Goal: Information Seeking & Learning: Learn about a topic

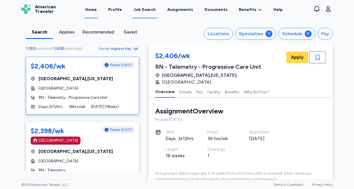
click at [98, 10] on link "Home" at bounding box center [91, 10] width 14 height 18
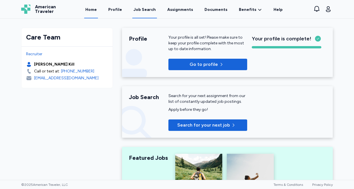
click at [150, 9] on div "Job Search" at bounding box center [144, 10] width 22 height 6
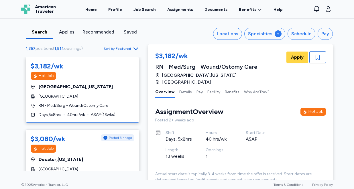
click at [125, 50] on span "Featured" at bounding box center [123, 48] width 15 height 5
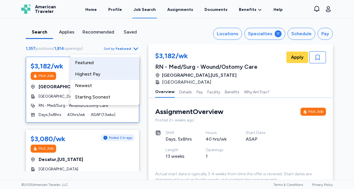
click at [116, 73] on div "Highest Pay" at bounding box center [104, 73] width 69 height 11
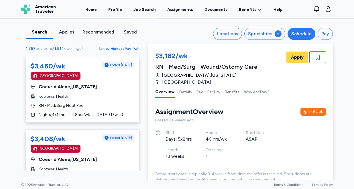
click at [308, 29] on button "Schedule" at bounding box center [301, 34] width 28 height 12
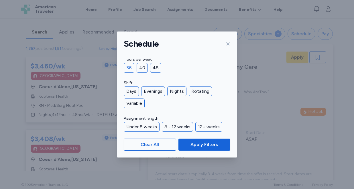
click at [127, 68] on div "36" at bounding box center [129, 68] width 11 height 10
click at [140, 67] on div "40" at bounding box center [141, 68] width 11 height 10
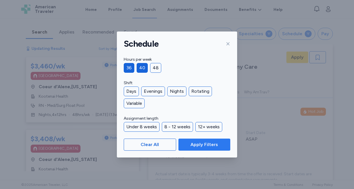
click at [200, 144] on span "Apply Filters" at bounding box center [203, 144] width 27 height 7
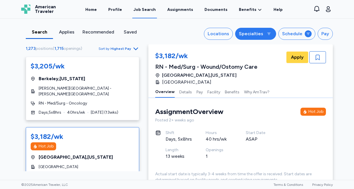
click at [252, 37] on div "Specialties" at bounding box center [251, 33] width 24 height 7
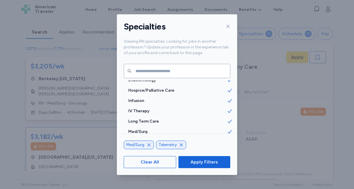
scroll to position [613, 0]
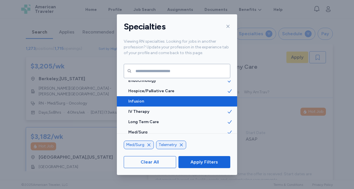
click at [173, 104] on div "Infusion" at bounding box center [177, 101] width 120 height 10
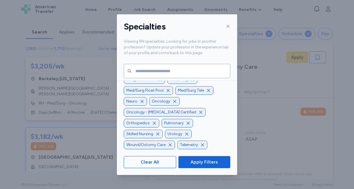
click at [198, 114] on icon "button" at bounding box center [200, 112] width 5 height 5
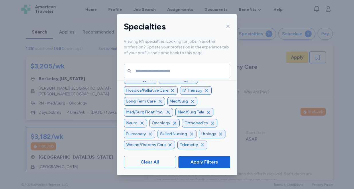
click at [170, 144] on icon "button" at bounding box center [170, 145] width 5 height 5
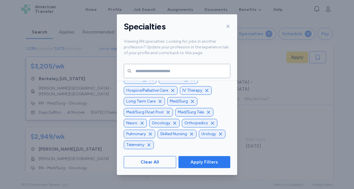
scroll to position [1, 0]
click at [198, 159] on span "Apply Filters" at bounding box center [203, 162] width 27 height 7
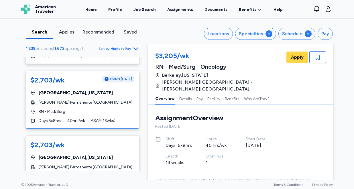
scroll to position [745, 0]
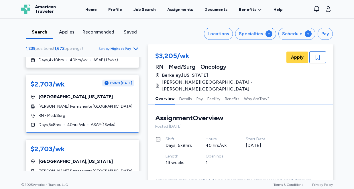
click at [104, 98] on div "$2,703/wk Posted 1 day ago San Diego , California Kaiser Permanente Zion Medica…" at bounding box center [82, 104] width 113 height 58
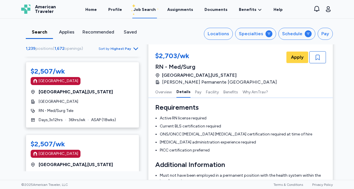
scroll to position [3315, 0]
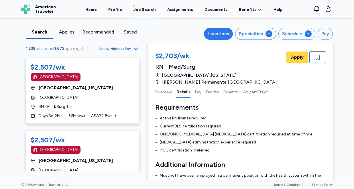
click at [221, 34] on div "Locations" at bounding box center [217, 33] width 21 height 7
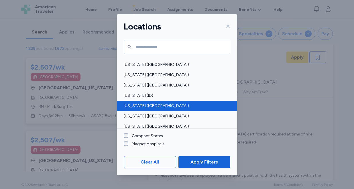
scroll to position [90, 0]
click at [146, 107] on span "Illinois (IL)" at bounding box center [175, 106] width 103 height 6
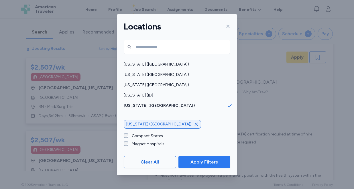
click at [196, 159] on span "Apply Filters" at bounding box center [203, 162] width 27 height 7
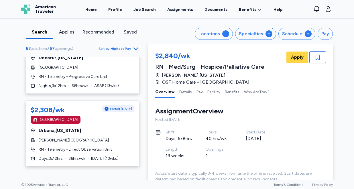
scroll to position [2369, 0]
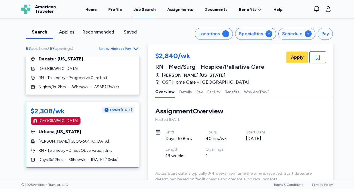
click at [104, 112] on div "$2,308/wk Posted 1 day ago Magnet Hospital Urbana , Illinois Carle Foundation H…" at bounding box center [82, 135] width 113 height 66
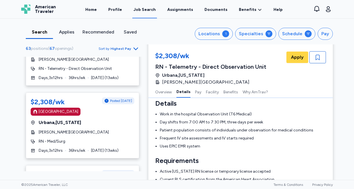
scroll to position [2597, 0]
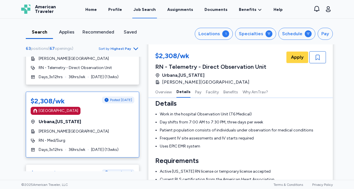
click at [102, 128] on div "Carle Foundation Hospital" at bounding box center [83, 131] width 104 height 6
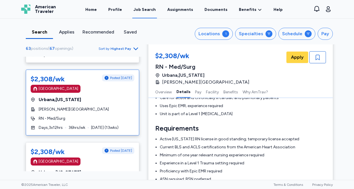
scroll to position [2619, 0]
click at [102, 106] on div "Carle Foundation Hospital" at bounding box center [83, 109] width 104 height 6
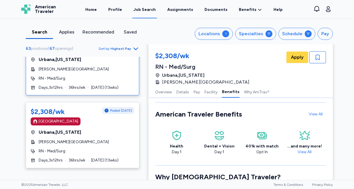
scroll to position [2659, 0]
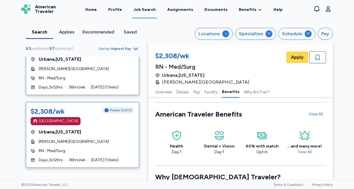
click at [103, 122] on div "$2,308/wk Posted 1 day ago Magnet Hospital Urbana , Illinois Carle Foundation H…" at bounding box center [82, 135] width 113 height 66
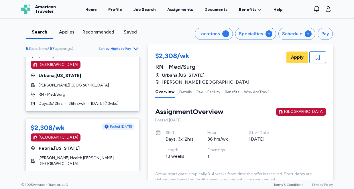
scroll to position [2722, 0]
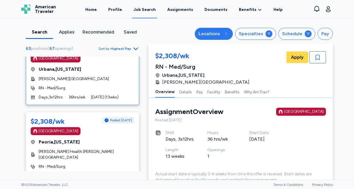
click at [206, 33] on div "Locations" at bounding box center [208, 33] width 21 height 7
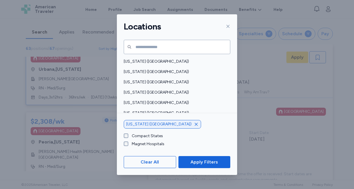
click at [194, 125] on icon "button" at bounding box center [196, 124] width 5 height 5
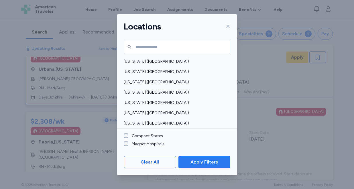
click at [201, 162] on span "Apply Filters" at bounding box center [203, 162] width 27 height 7
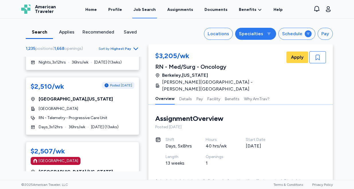
scroll to position [1, 0]
click at [260, 33] on div "Specialties" at bounding box center [251, 33] width 24 height 7
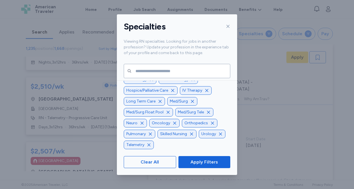
click at [175, 123] on icon "button" at bounding box center [174, 123] width 5 height 5
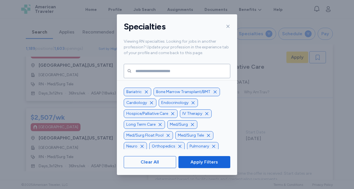
scroll to position [-12, 0]
click at [172, 114] on icon "button" at bounding box center [172, 113] width 5 height 5
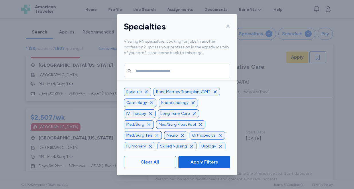
scroll to position [-1, 0]
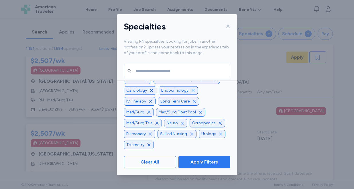
click at [202, 161] on span "Apply Filters" at bounding box center [203, 162] width 27 height 7
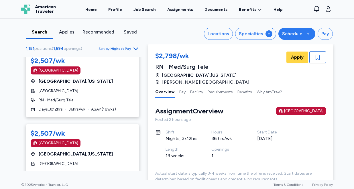
click at [295, 33] on div "Schedule" at bounding box center [292, 33] width 20 height 7
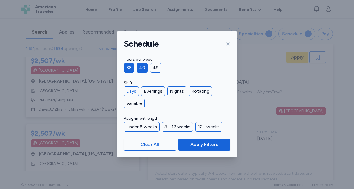
click at [126, 96] on div "Days" at bounding box center [131, 91] width 15 height 10
click at [132, 92] on div "Days" at bounding box center [131, 91] width 15 height 10
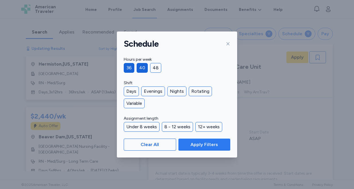
click at [199, 144] on span "Apply Filters" at bounding box center [203, 144] width 27 height 7
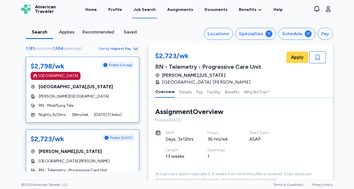
click at [104, 97] on div "Lahey Hospital & Medical Center" at bounding box center [83, 97] width 104 height 6
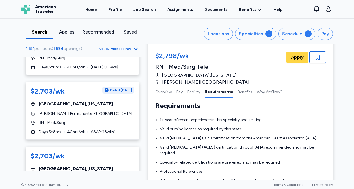
scroll to position [183, 0]
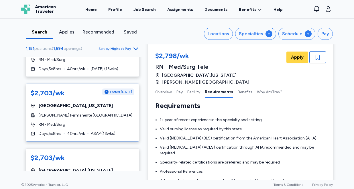
click at [94, 117] on span "Kaiser Permanente Zion Medical Center" at bounding box center [86, 115] width 94 height 6
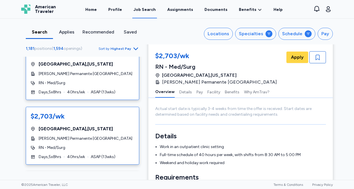
scroll to position [226, 0]
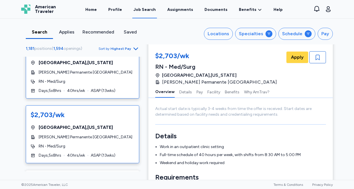
click at [90, 127] on div "San Diego , California" at bounding box center [83, 127] width 104 height 7
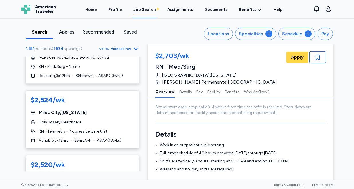
scroll to position [1304, 0]
